Goal: Information Seeking & Learning: Learn about a topic

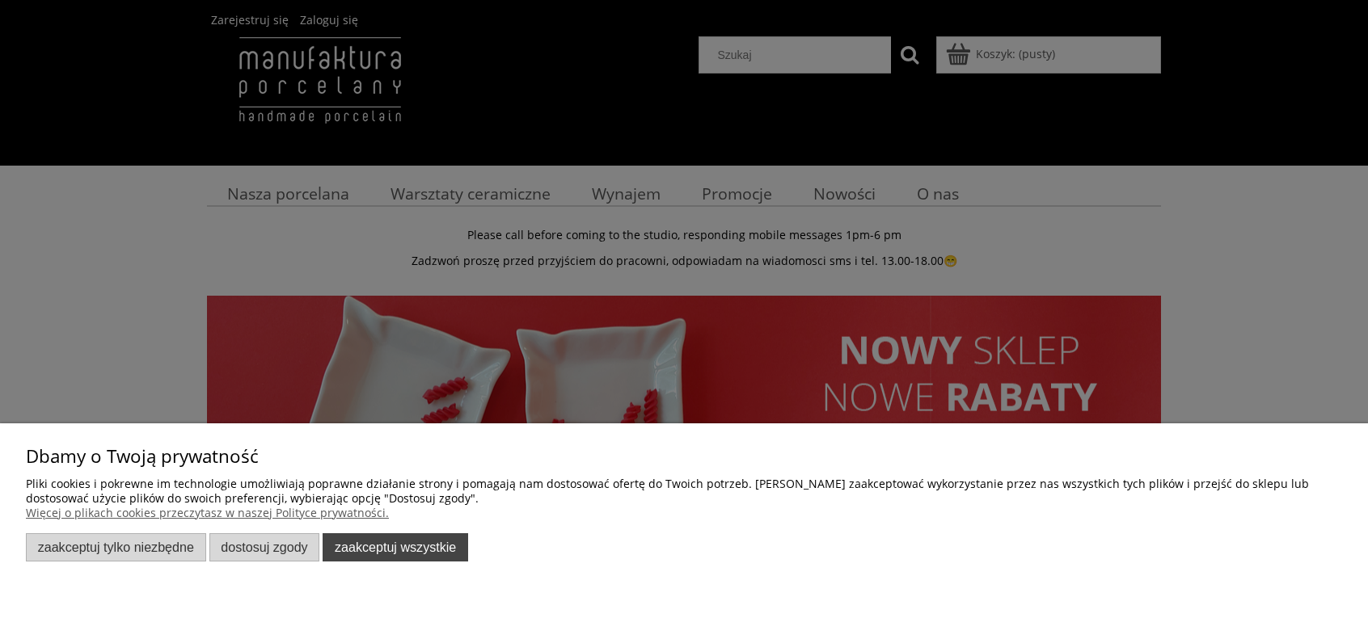
click at [382, 547] on button "Zaakceptuj wszystkie" at bounding box center [395, 547] width 145 height 28
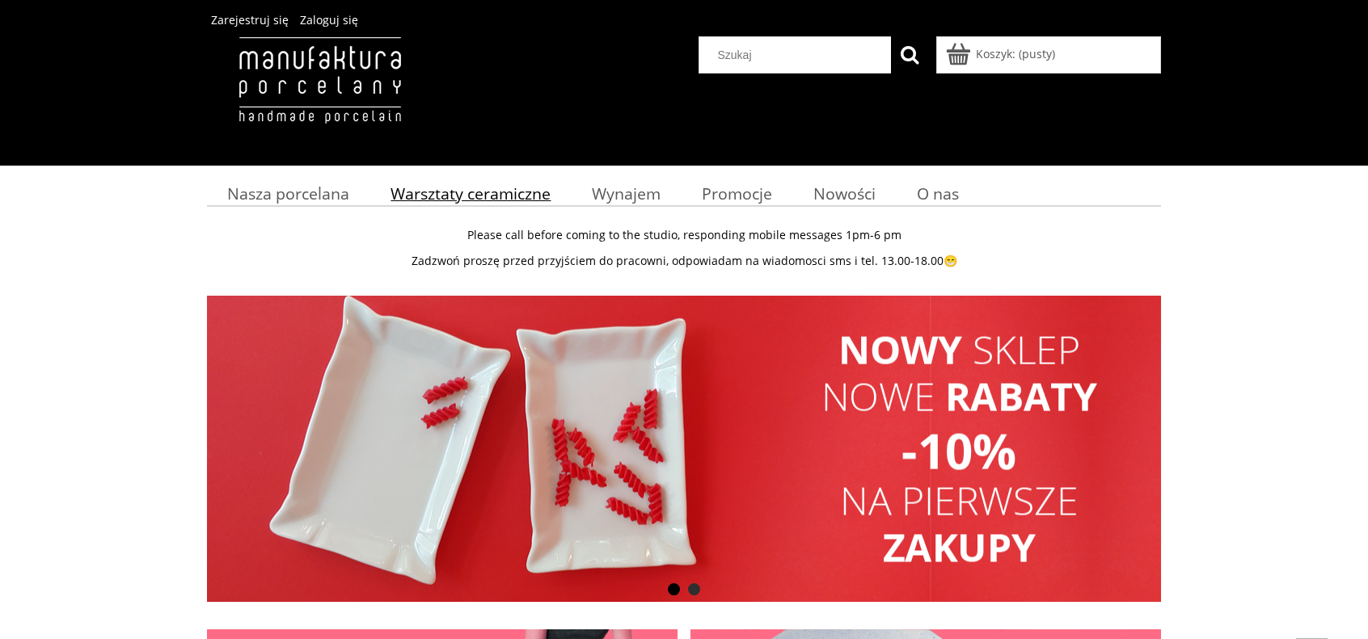
click at [460, 193] on span "Warsztaty ceramiczne" at bounding box center [470, 194] width 160 height 22
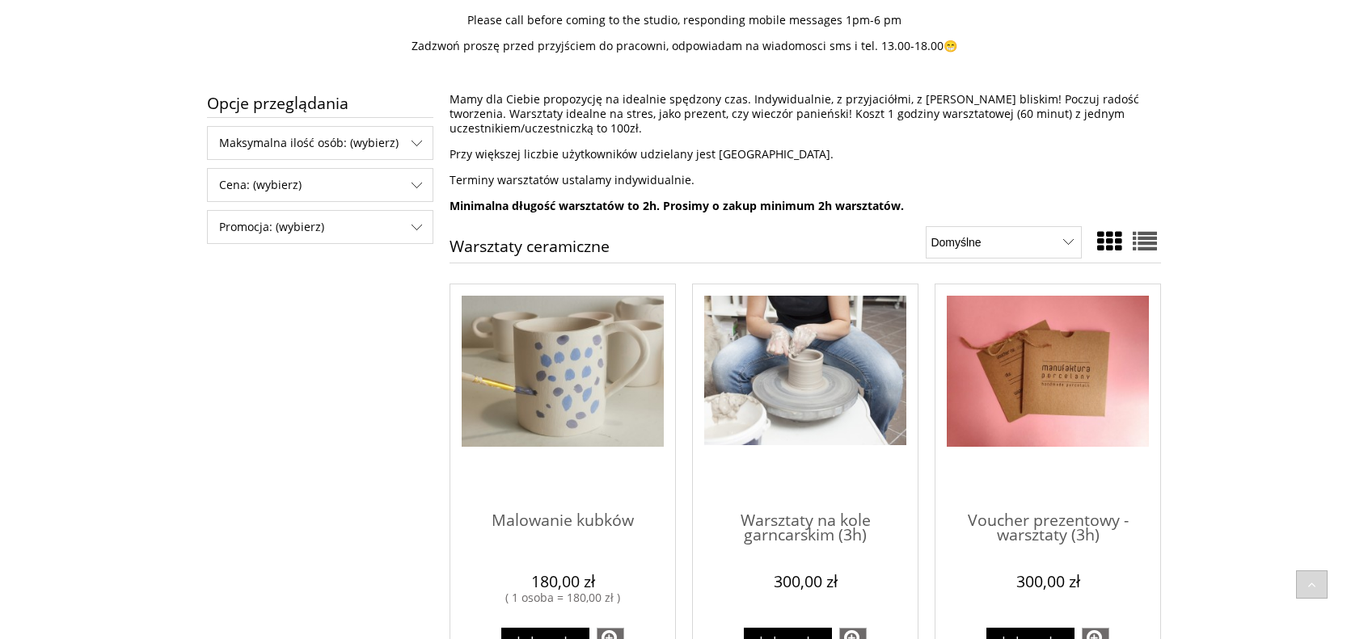
scroll to position [242, 0]
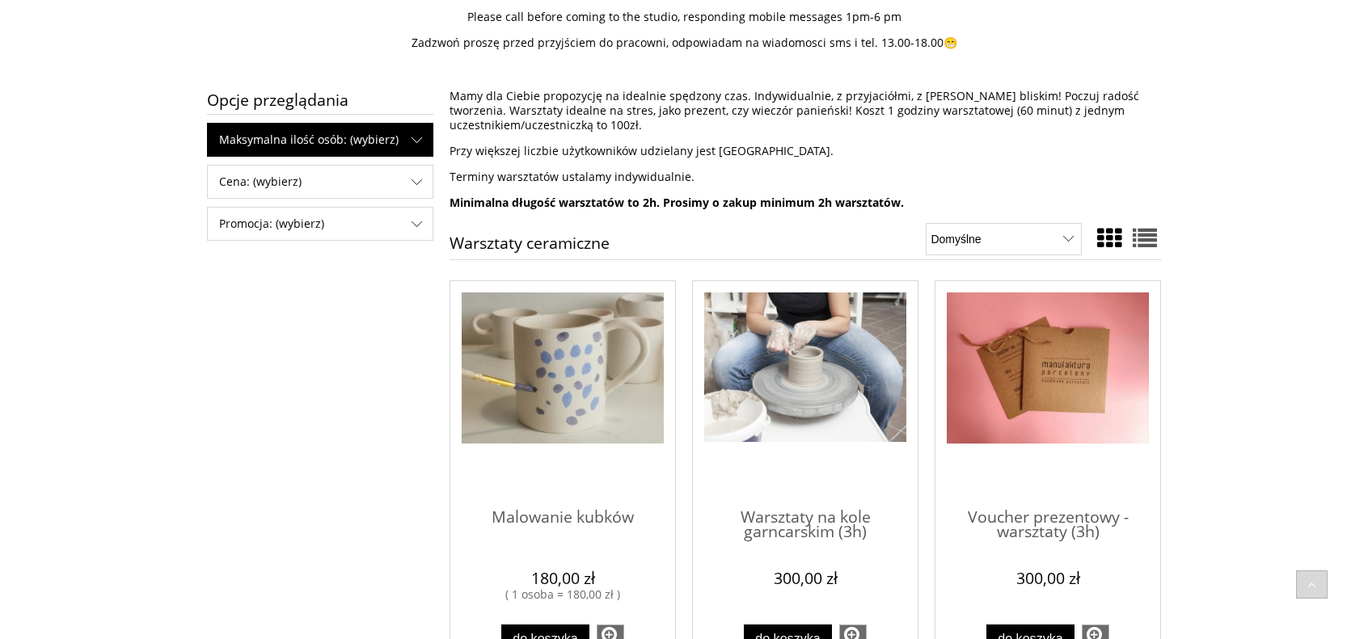
click at [399, 141] on span "Maksymalna ilość osób: (wybierz)" at bounding box center [320, 140] width 225 height 32
click at [417, 130] on span "Maksymalna ilość osób: (wybierz)" at bounding box center [320, 140] width 225 height 32
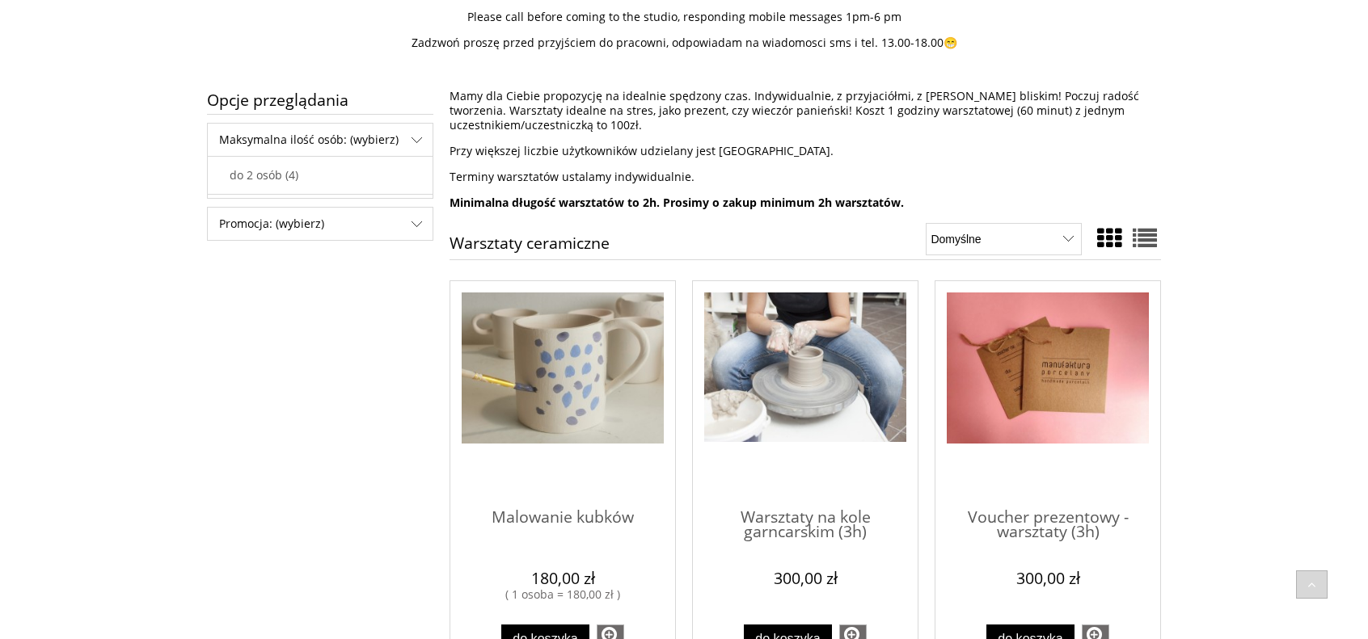
click at [574, 124] on p "Mamy dla Ciebie propozycję na idealnie spędzony czas. Indywidualnie, z przyjaci…" at bounding box center [804, 111] width 711 height 44
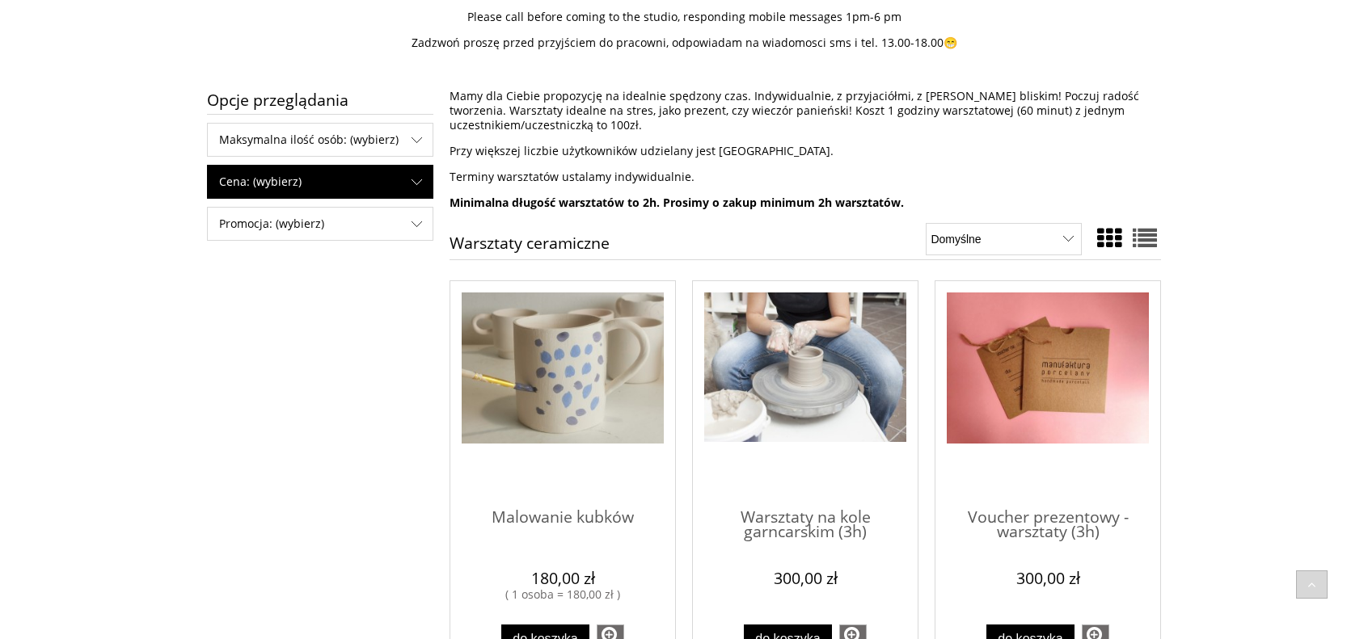
click at [379, 180] on span "Cena: (wybierz)" at bounding box center [320, 182] width 225 height 32
click at [379, 175] on span "Cena: (wybierz)" at bounding box center [320, 182] width 225 height 32
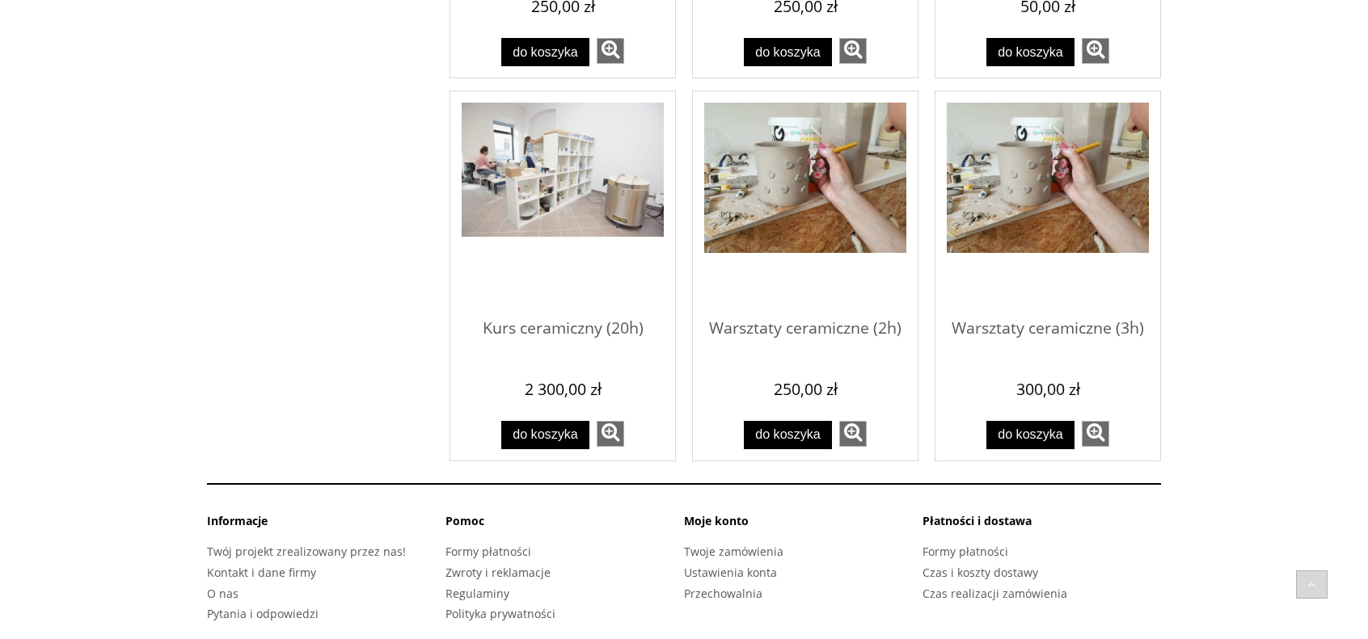
scroll to position [1212, 0]
click at [1065, 192] on img "Przejdź do produktu Warsztaty ceramiczne (3h)" at bounding box center [1047, 177] width 202 height 150
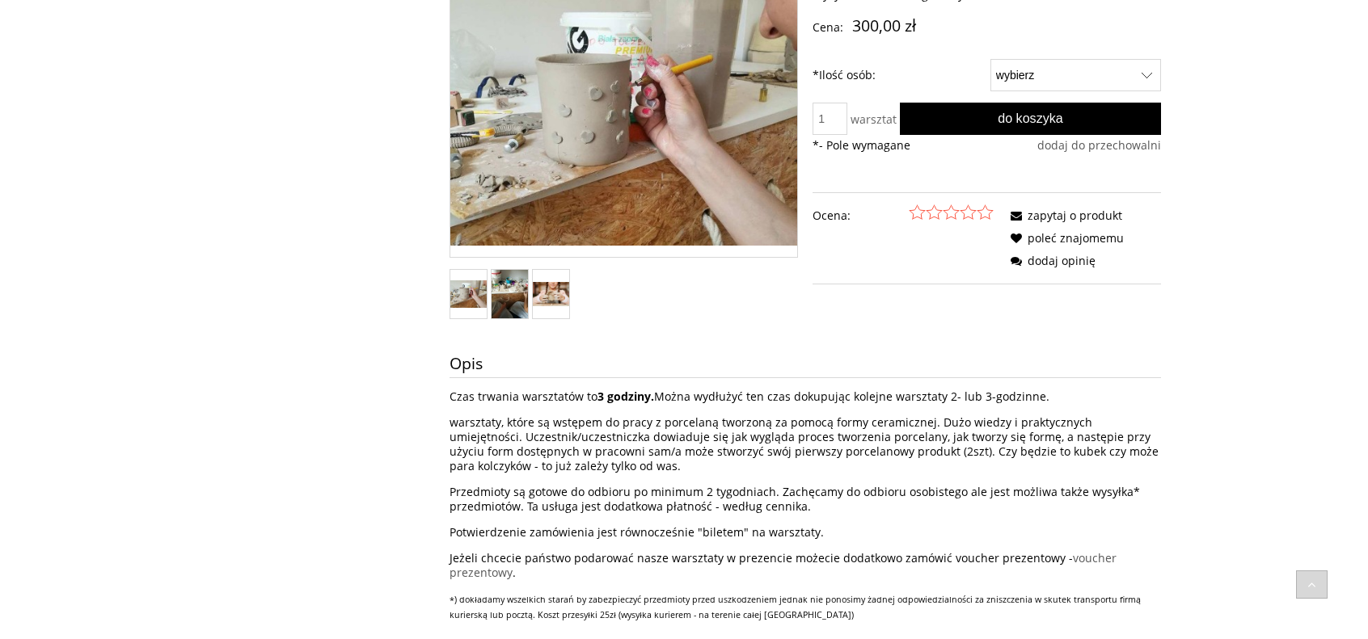
scroll to position [404, 0]
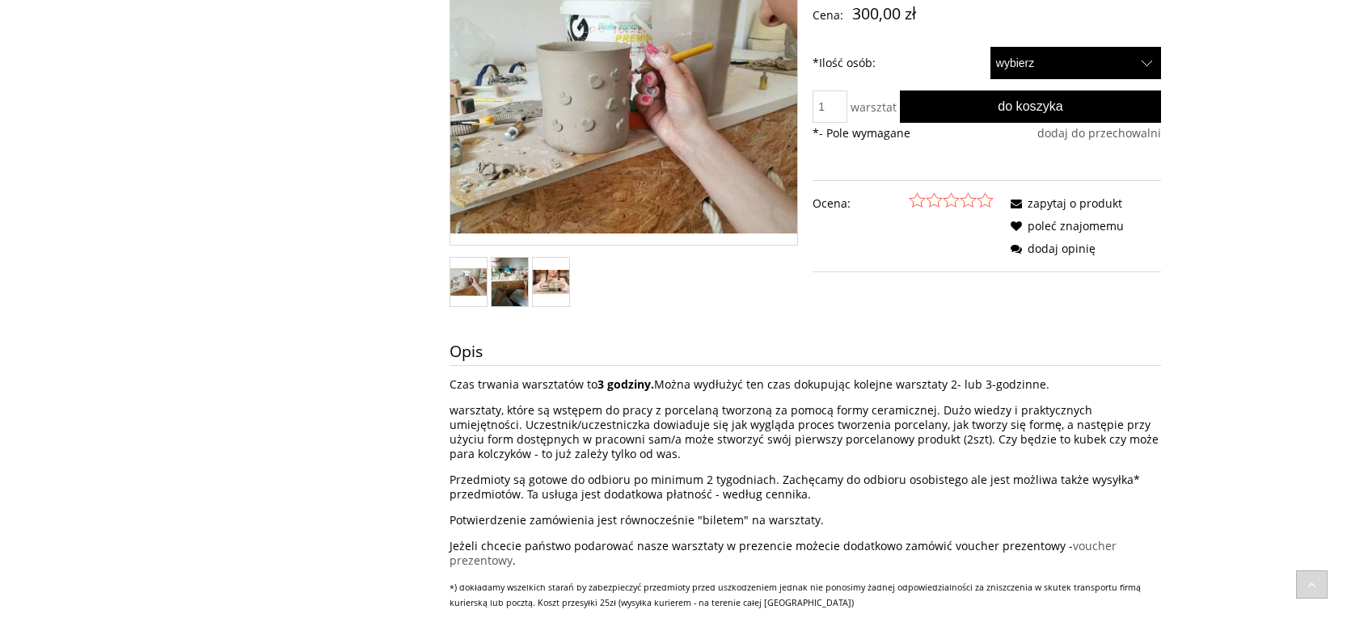
click at [1148, 53] on select "wybierz 1 2" at bounding box center [1075, 63] width 171 height 32
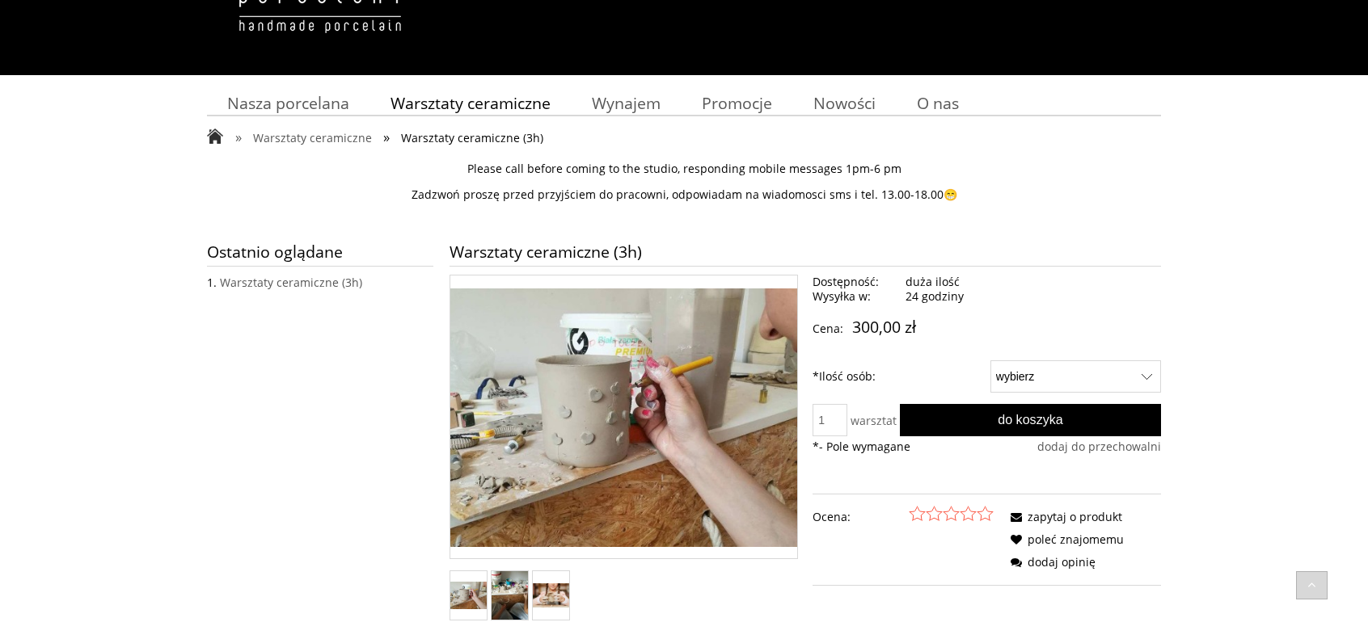
scroll to position [0, 0]
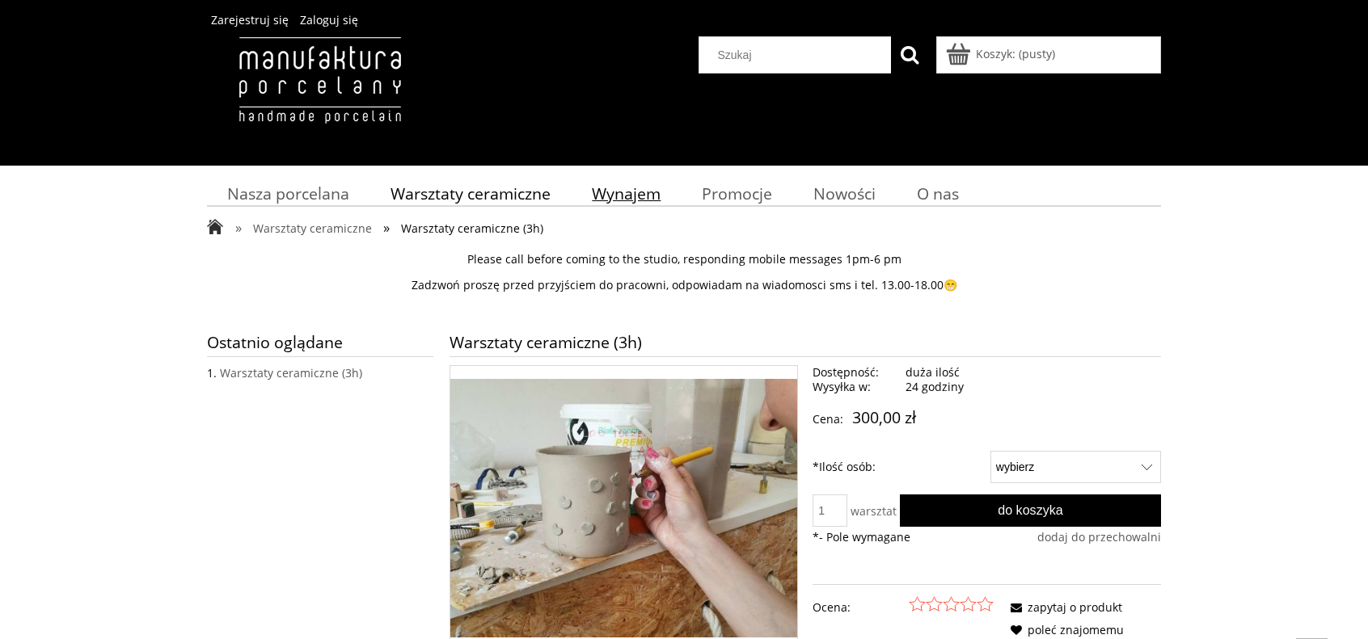
click at [645, 195] on span "Wynajem" at bounding box center [626, 194] width 69 height 22
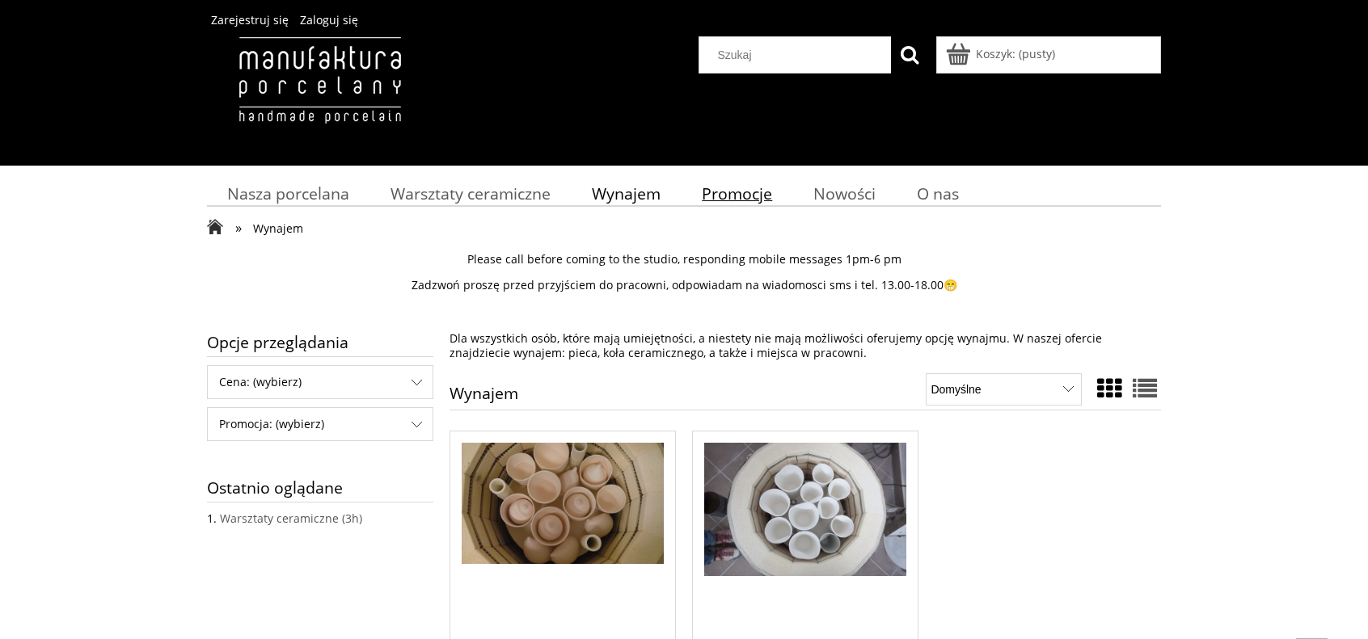
click at [727, 196] on span "Promocje" at bounding box center [737, 194] width 70 height 22
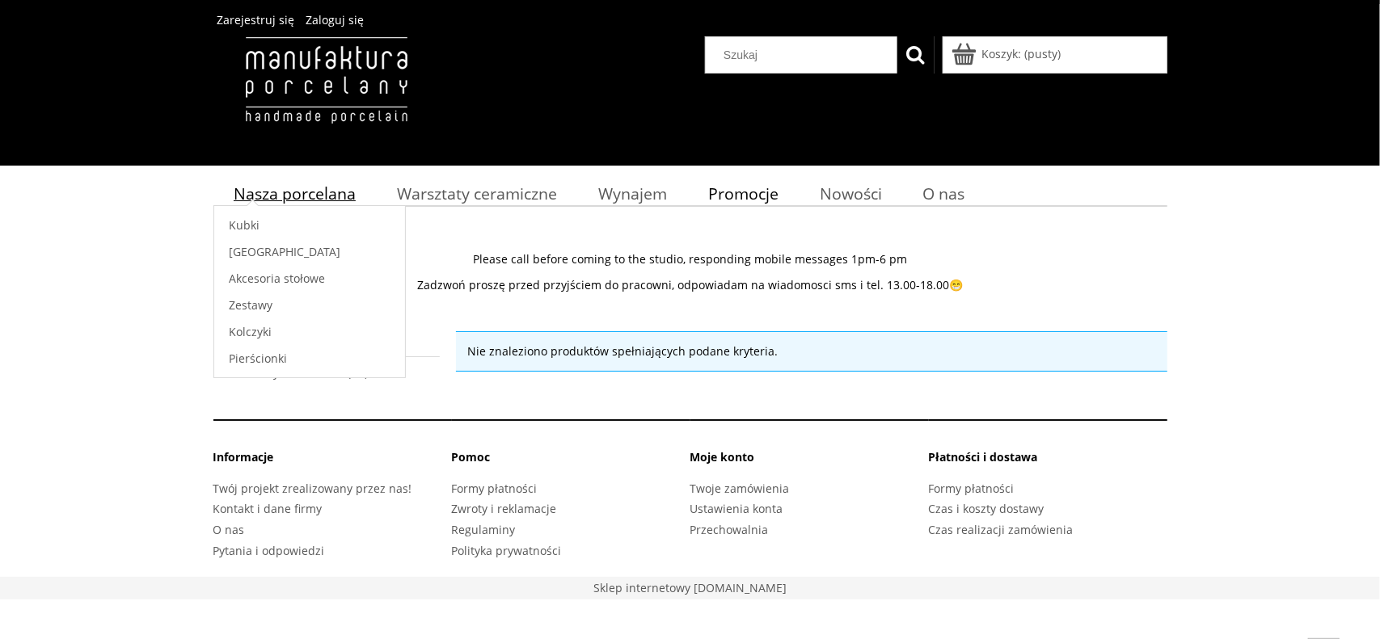
click at [268, 195] on span "Nasza porcelana" at bounding box center [295, 194] width 122 height 22
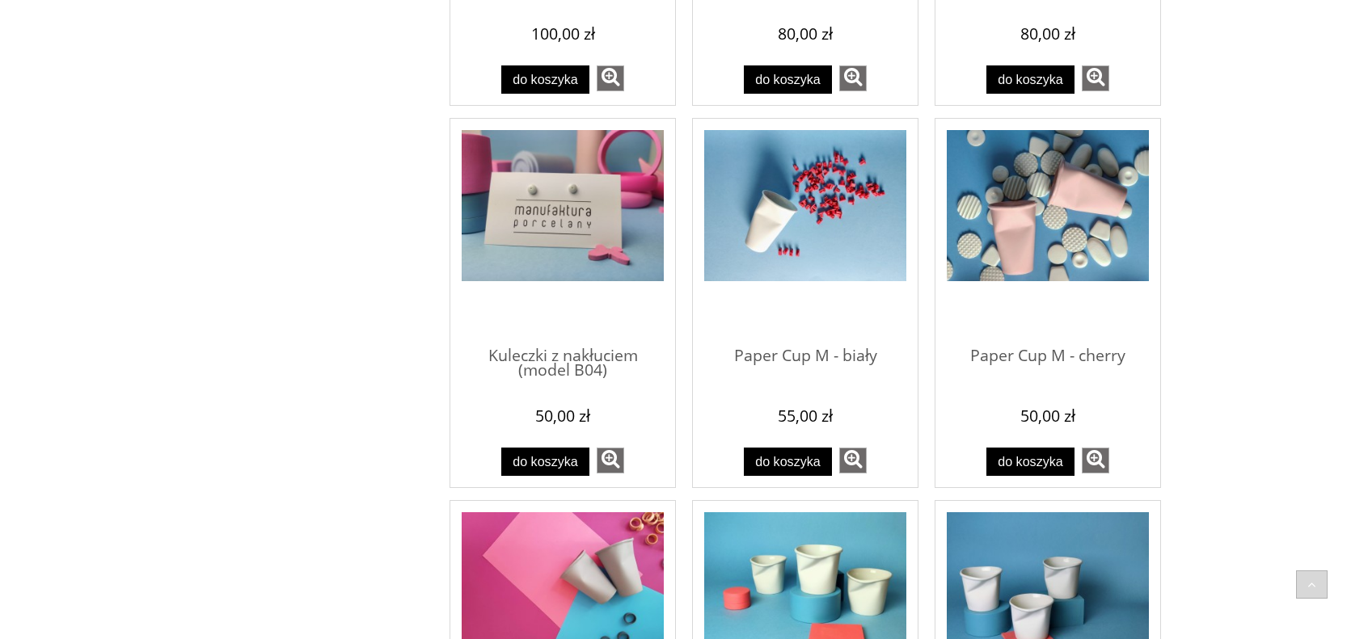
scroll to position [647, 0]
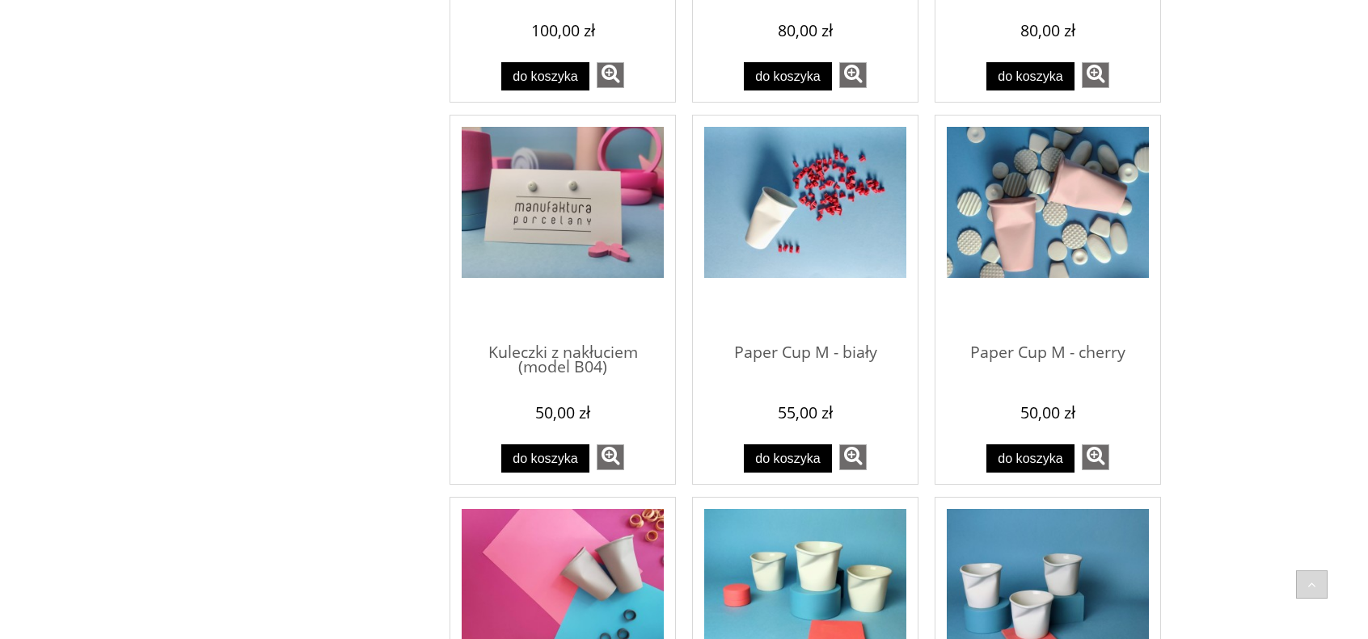
click at [776, 217] on img "Przejdź do produktu Paper Cup M - biały" at bounding box center [805, 203] width 202 height 152
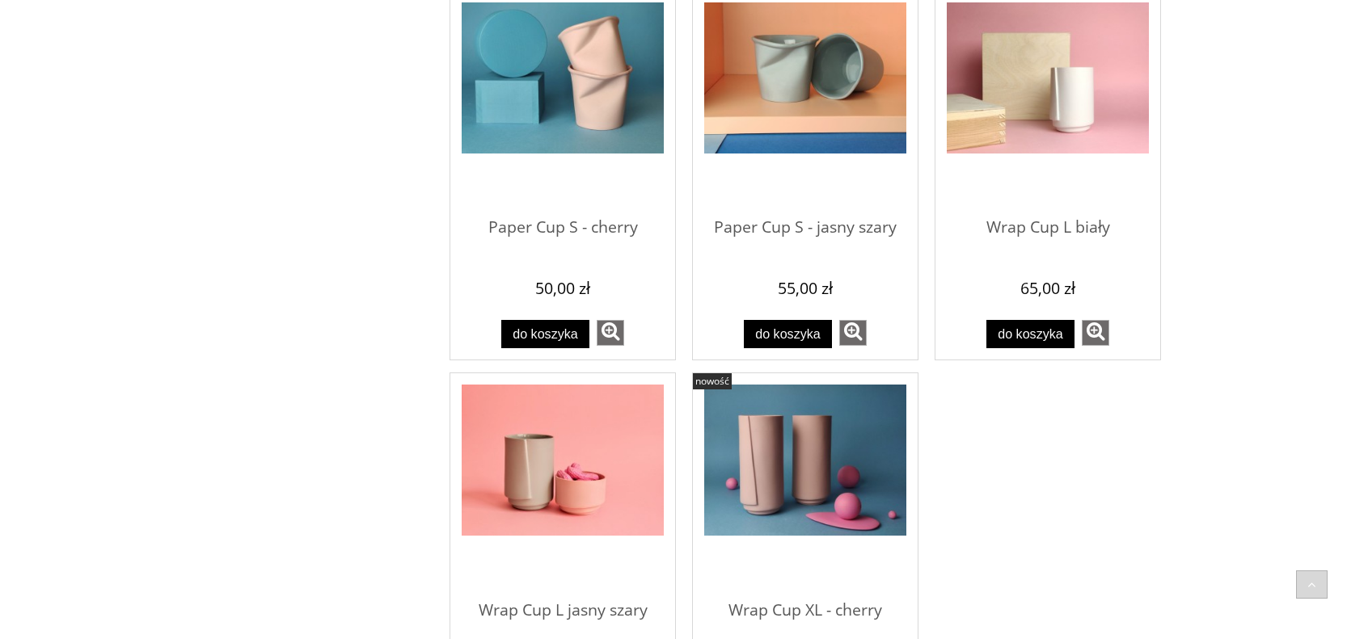
scroll to position [1778, 0]
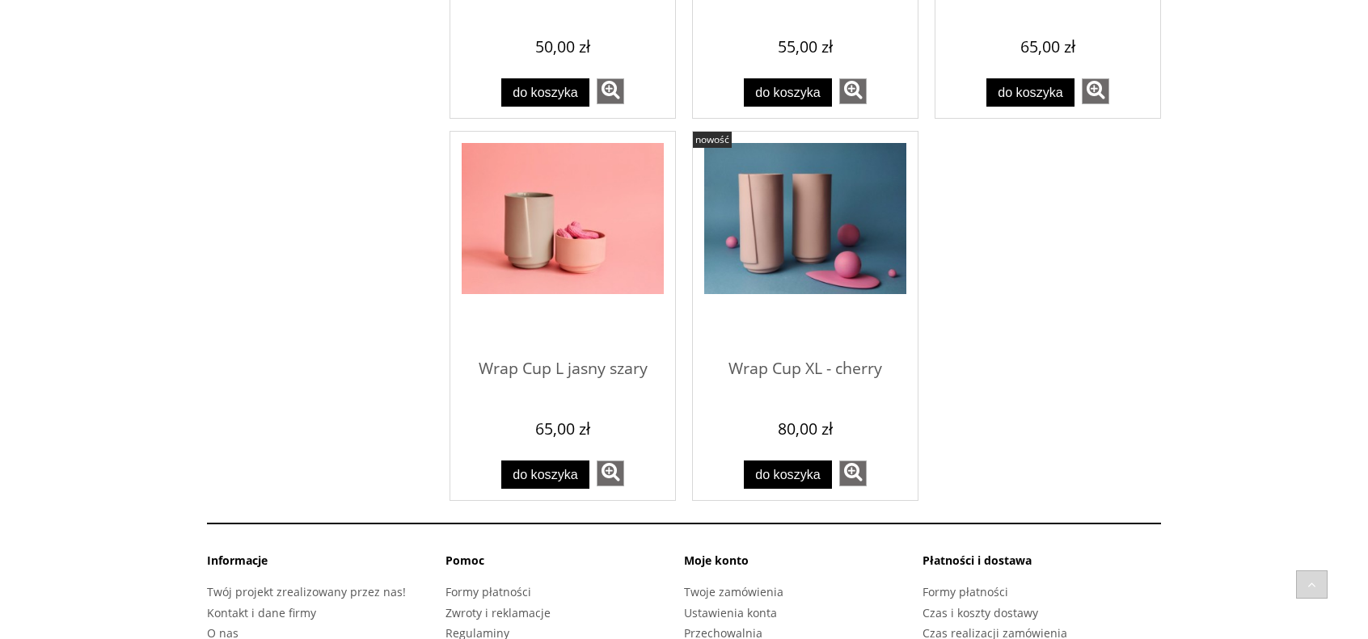
click at [588, 204] on img "Przejdź do produktu Wrap Cup L jasny szary" at bounding box center [563, 219] width 202 height 152
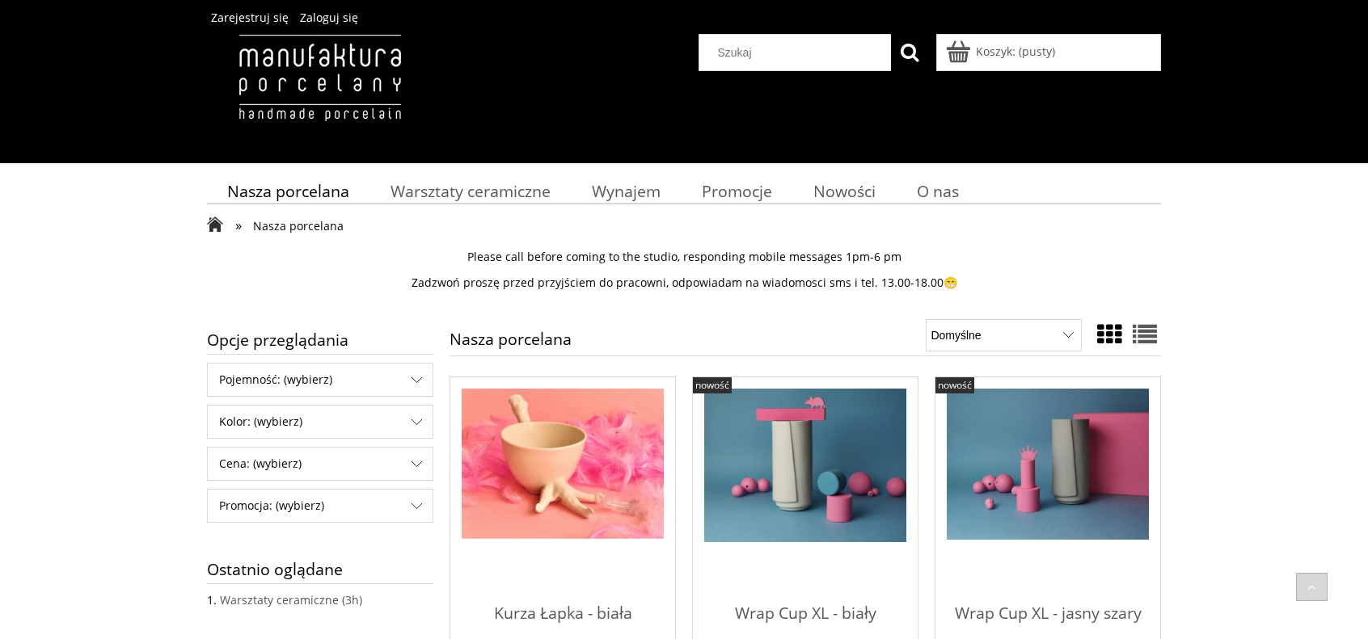
scroll to position [0, 0]
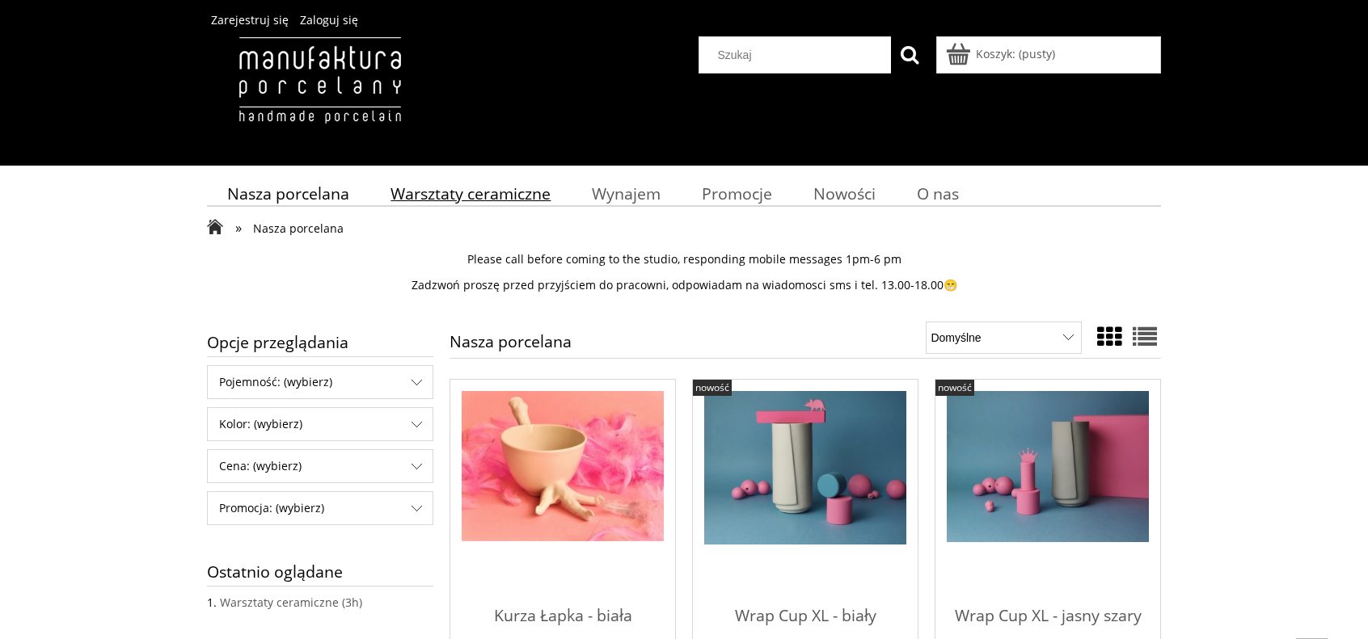
click at [496, 200] on span "Warsztaty ceramiczne" at bounding box center [470, 194] width 160 height 22
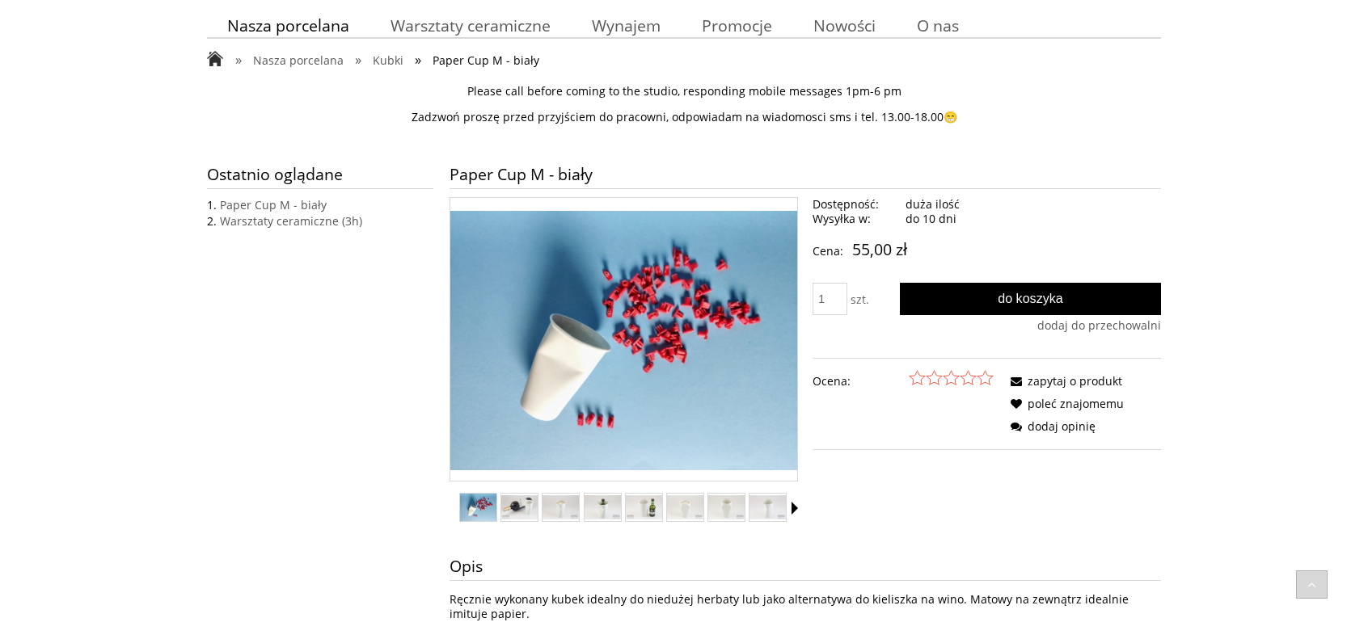
scroll to position [162, 0]
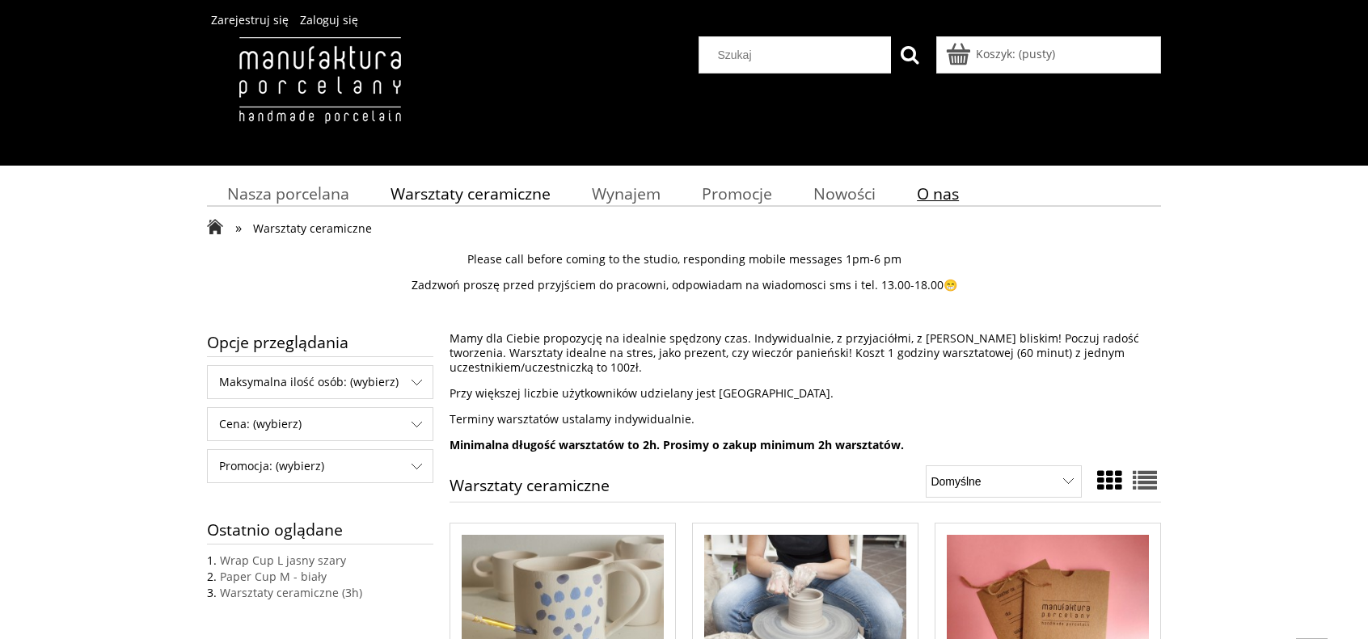
click at [946, 187] on span "O nas" at bounding box center [938, 194] width 42 height 22
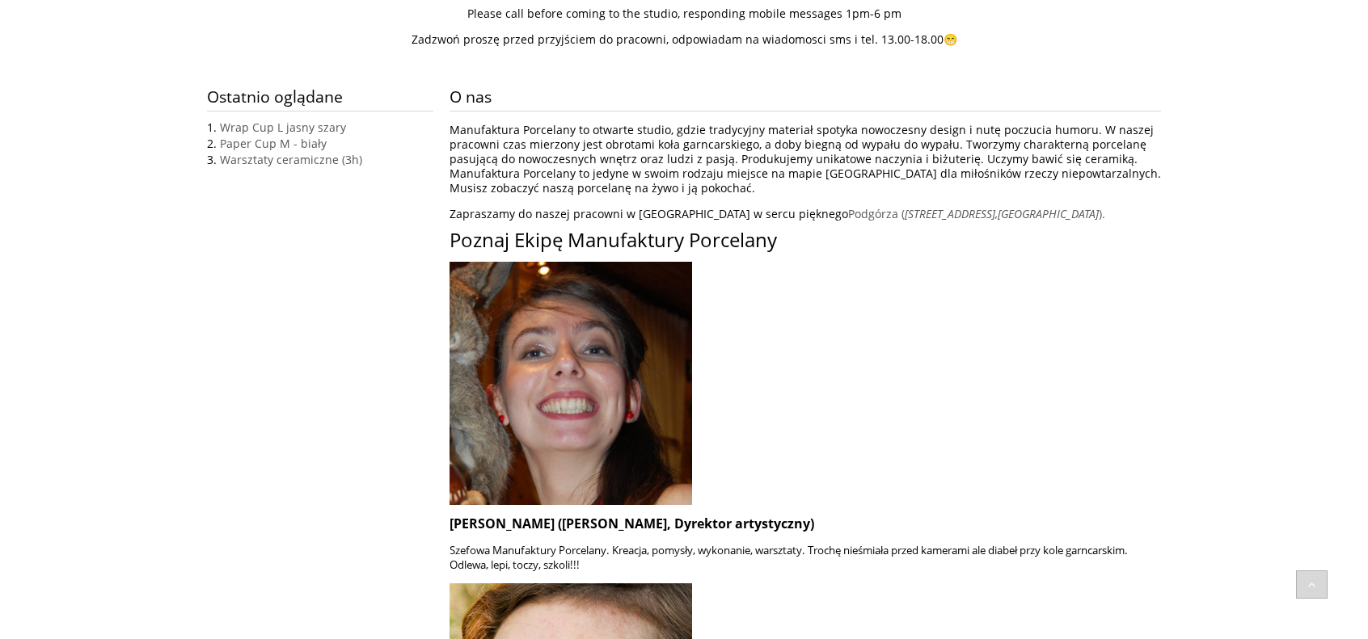
scroll to position [242, 0]
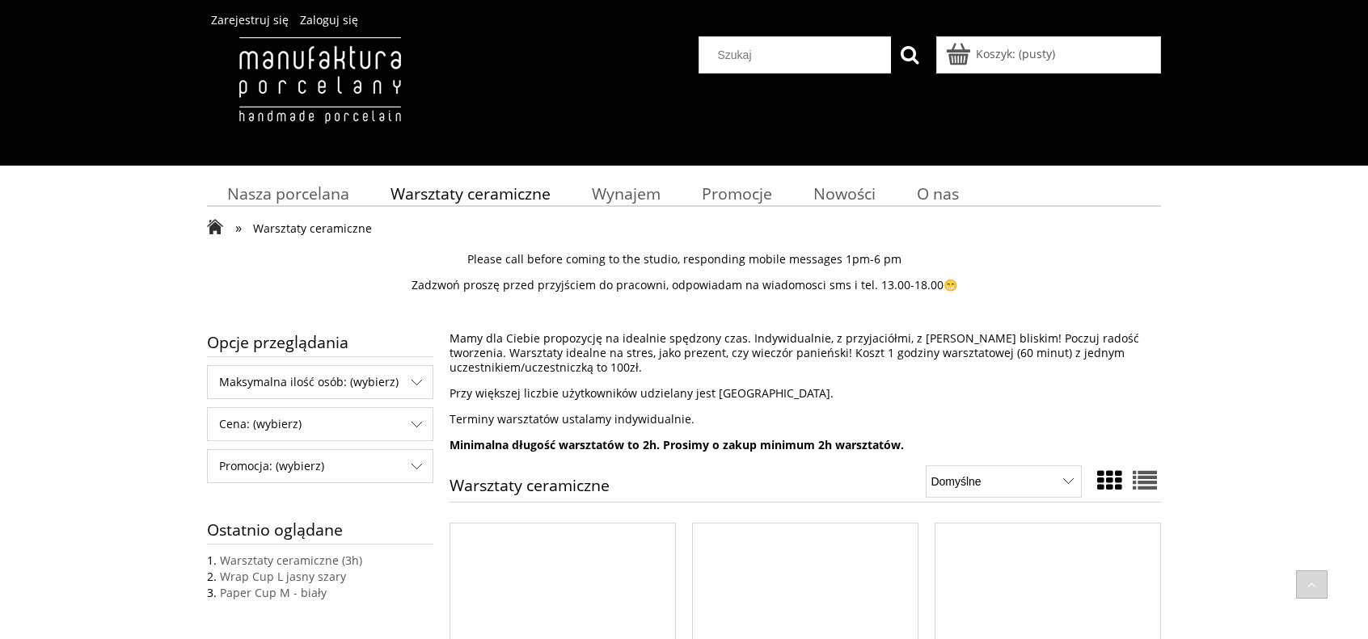
scroll to position [1212, 0]
